Goal: Task Accomplishment & Management: Use online tool/utility

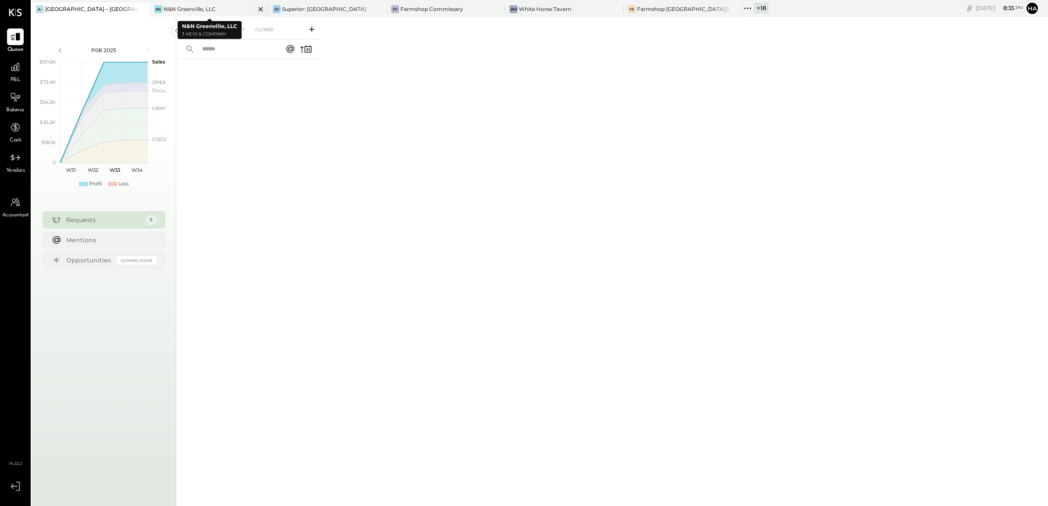
click at [262, 10] on icon at bounding box center [260, 9] width 11 height 11
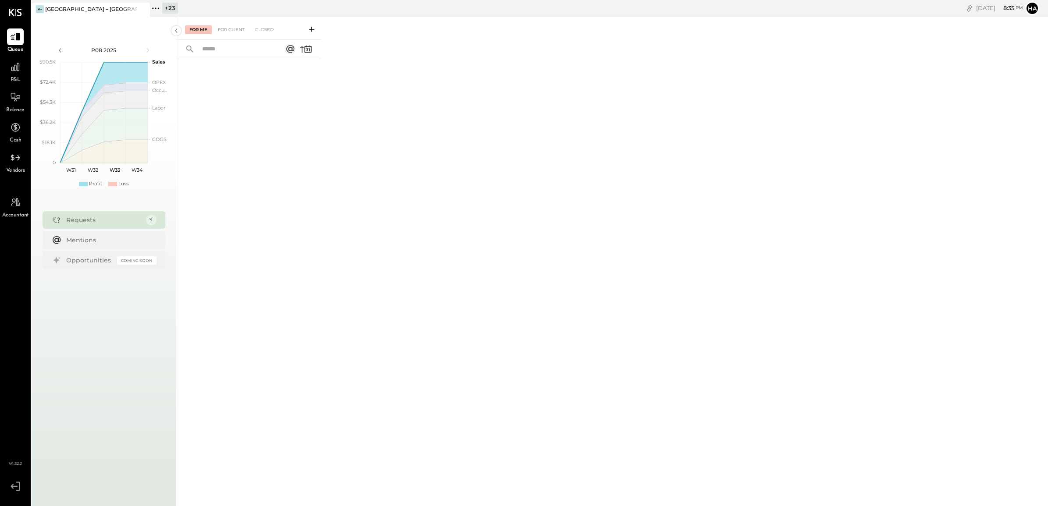
click at [170, 7] on div "+ 23" at bounding box center [170, 8] width 16 height 11
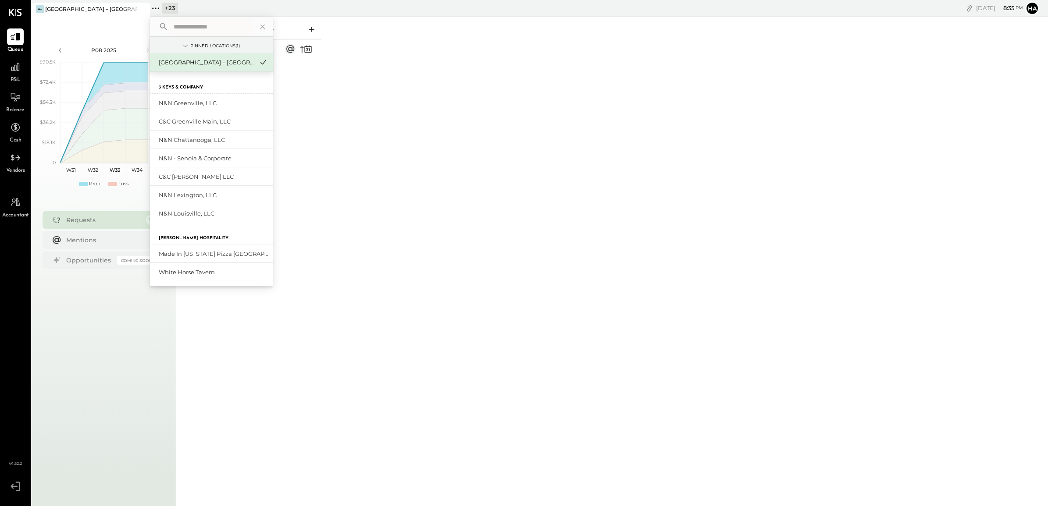
click at [216, 20] on input "text" at bounding box center [211, 27] width 82 height 16
click at [575, 213] on div "For Me For Client Closed" at bounding box center [612, 260] width 872 height 487
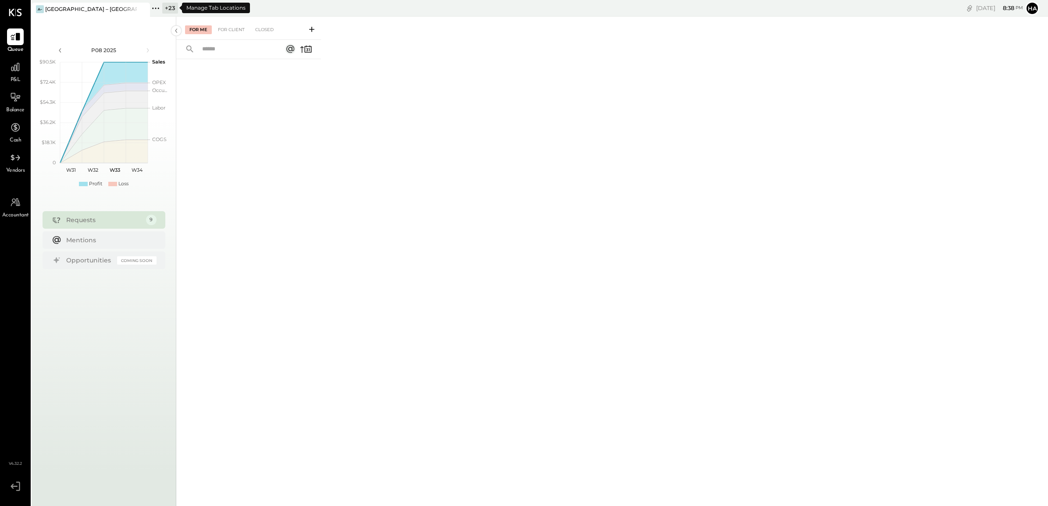
click at [169, 9] on div "+ 23" at bounding box center [170, 8] width 16 height 11
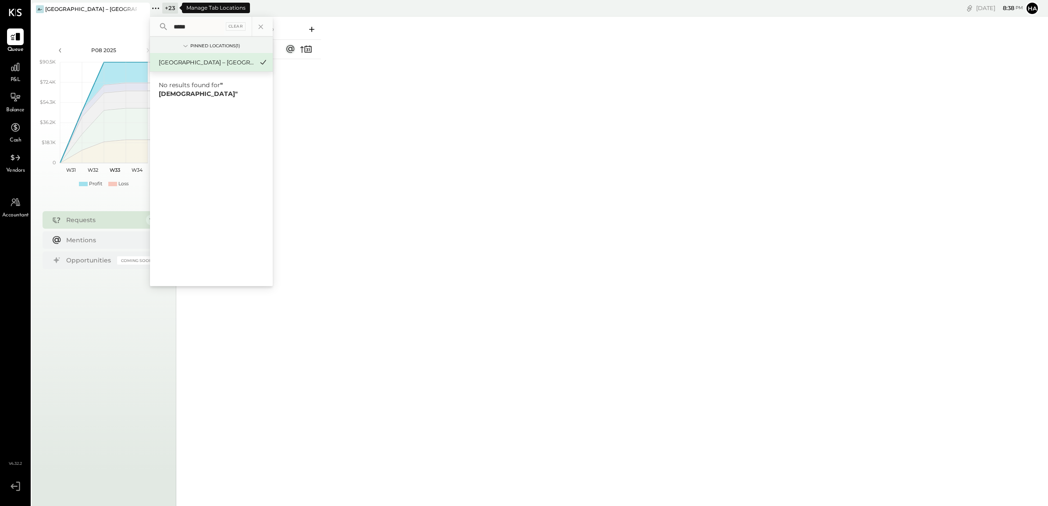
type input "******"
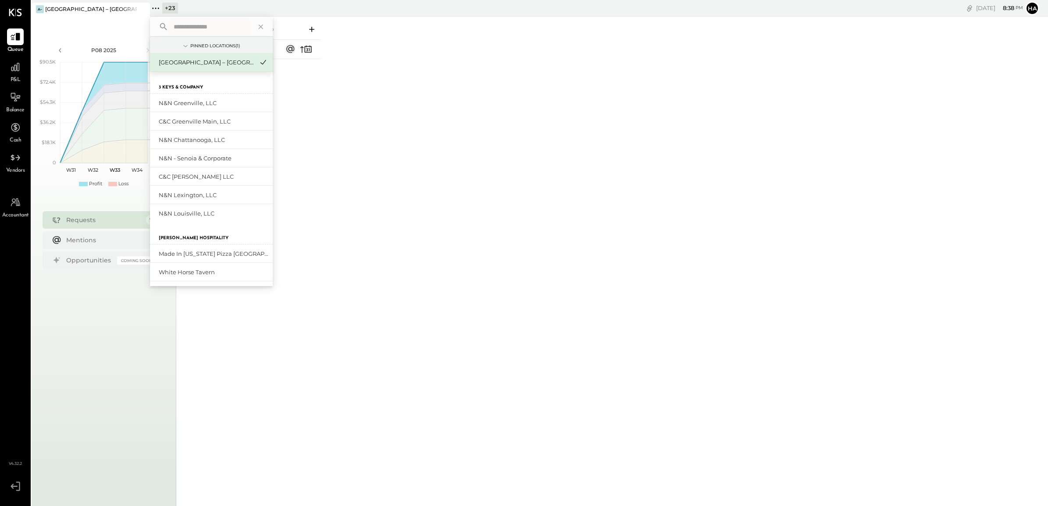
click at [345, 126] on div "For Me For Client Closed" at bounding box center [612, 260] width 872 height 487
